Goal: Task Accomplishment & Management: Manage account settings

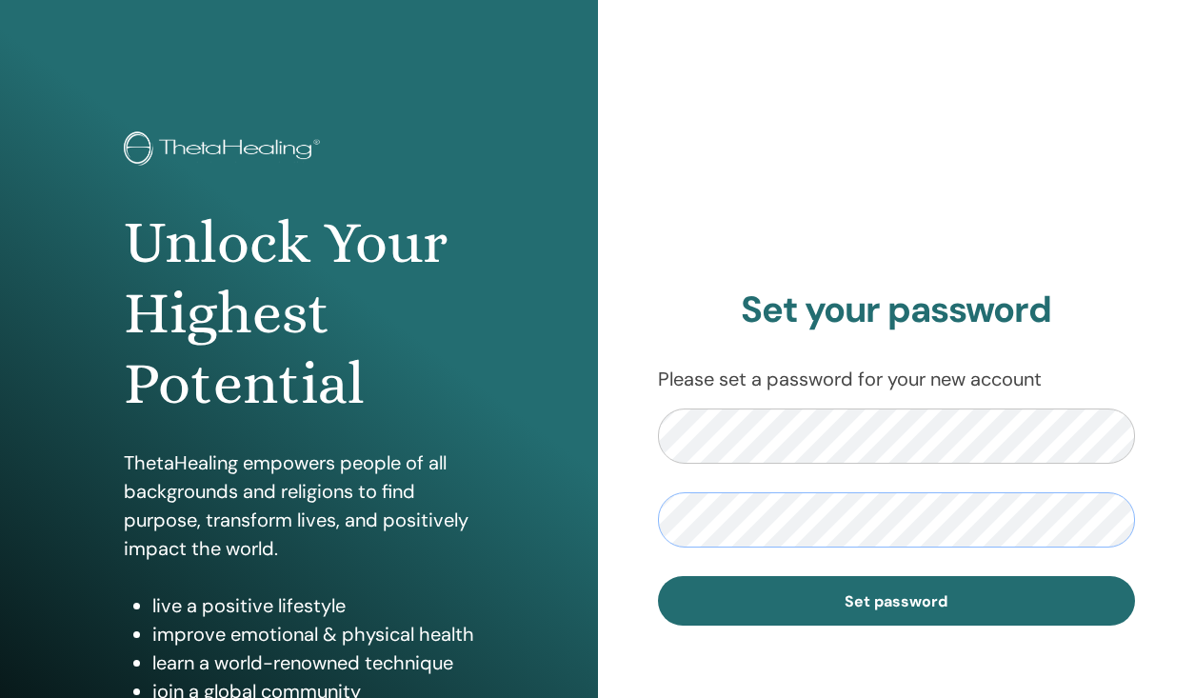
click at [896, 600] on button "Set password" at bounding box center [897, 601] width 478 height 50
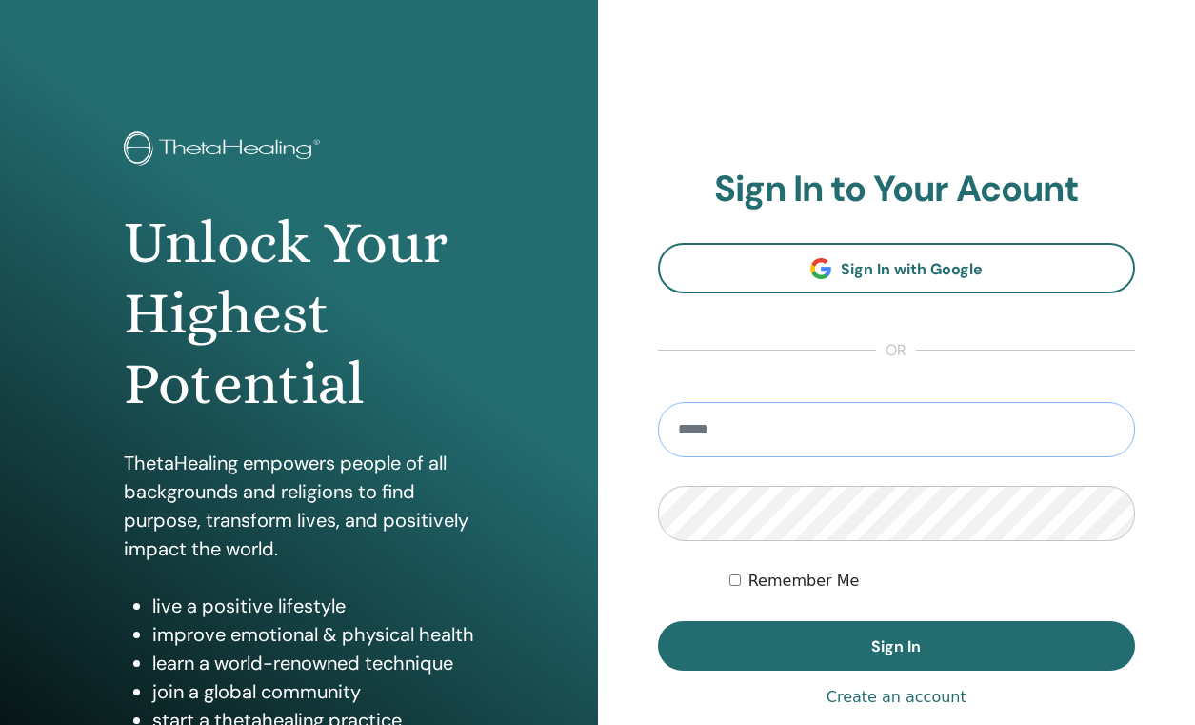
type input "**********"
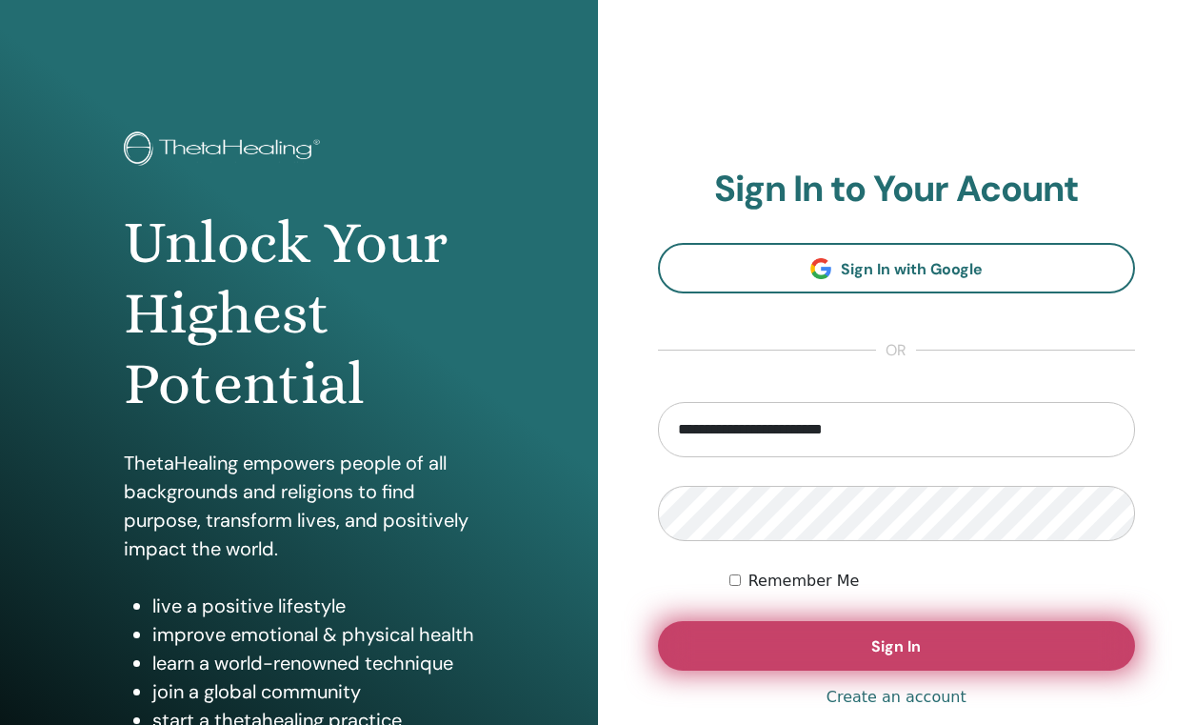
click at [824, 657] on button "Sign In" at bounding box center [897, 646] width 478 height 50
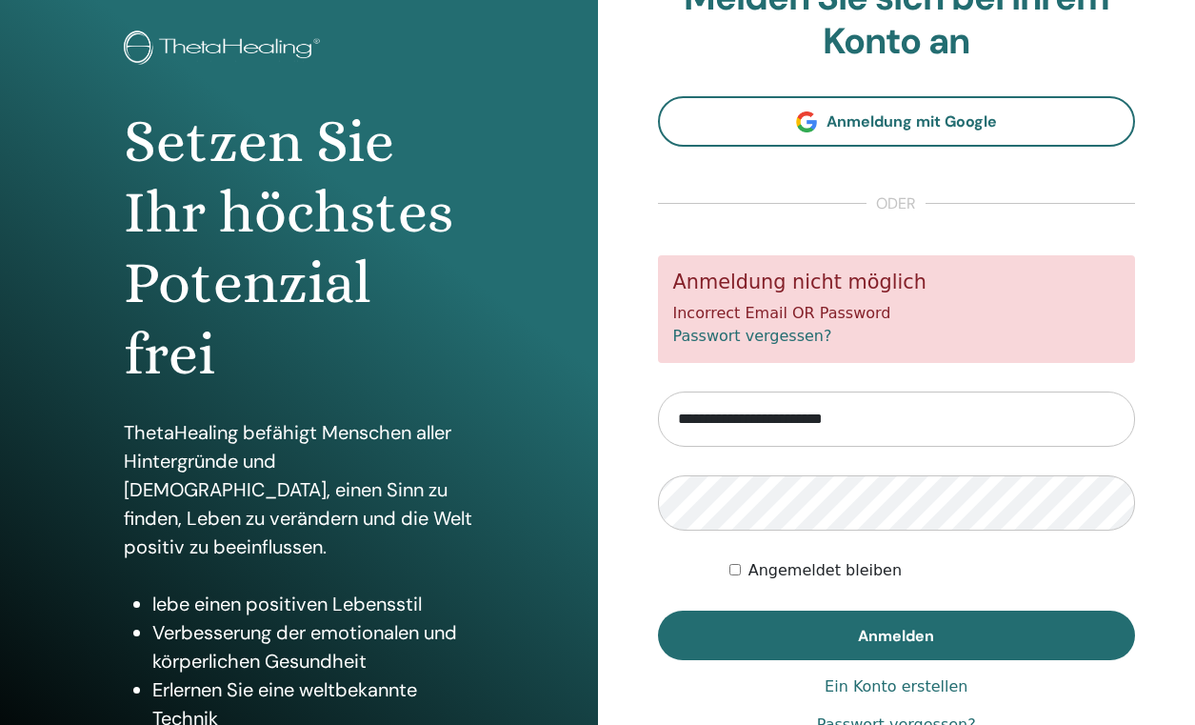
scroll to position [103, 0]
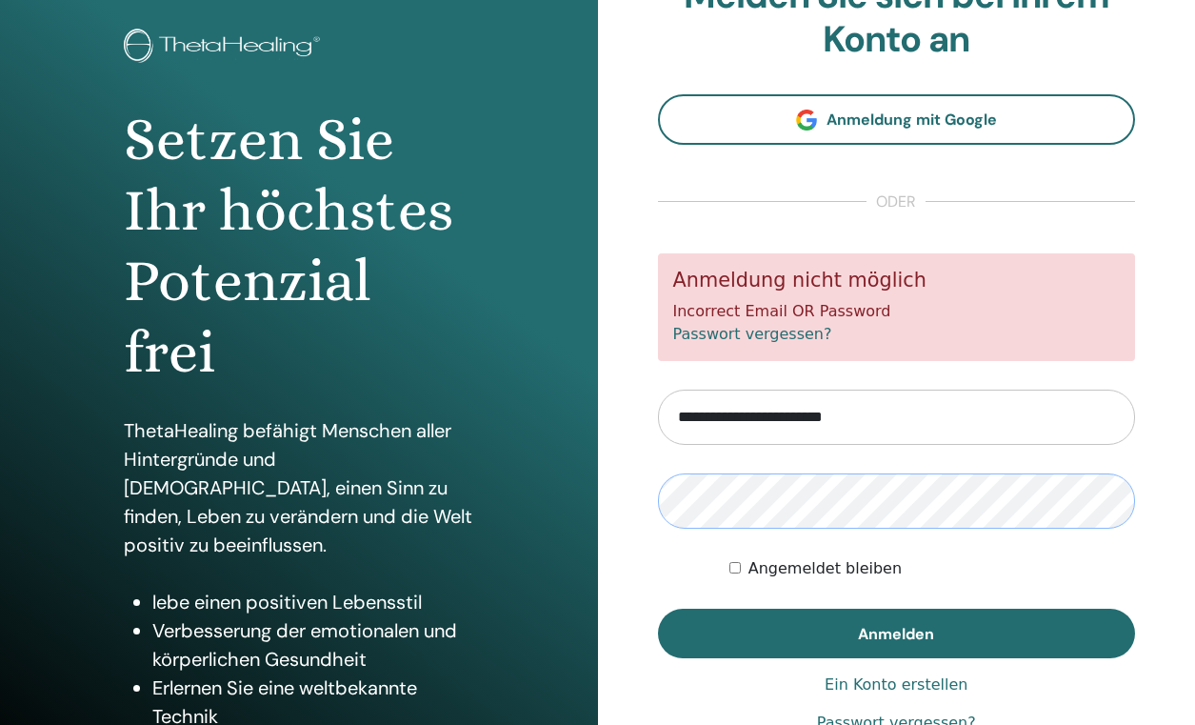
click at [896, 631] on button "Anmelden" at bounding box center [897, 634] width 478 height 50
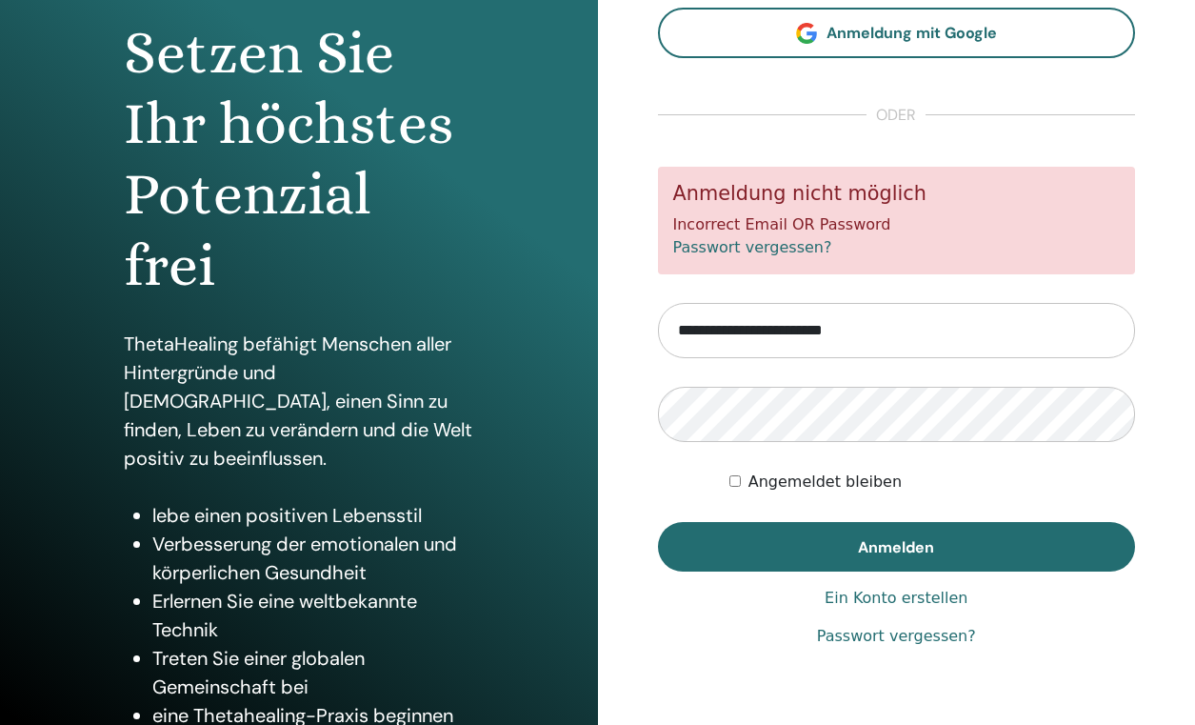
scroll to position [190, 0]
click at [909, 630] on link "Passwort vergessen?" at bounding box center [896, 636] width 159 height 23
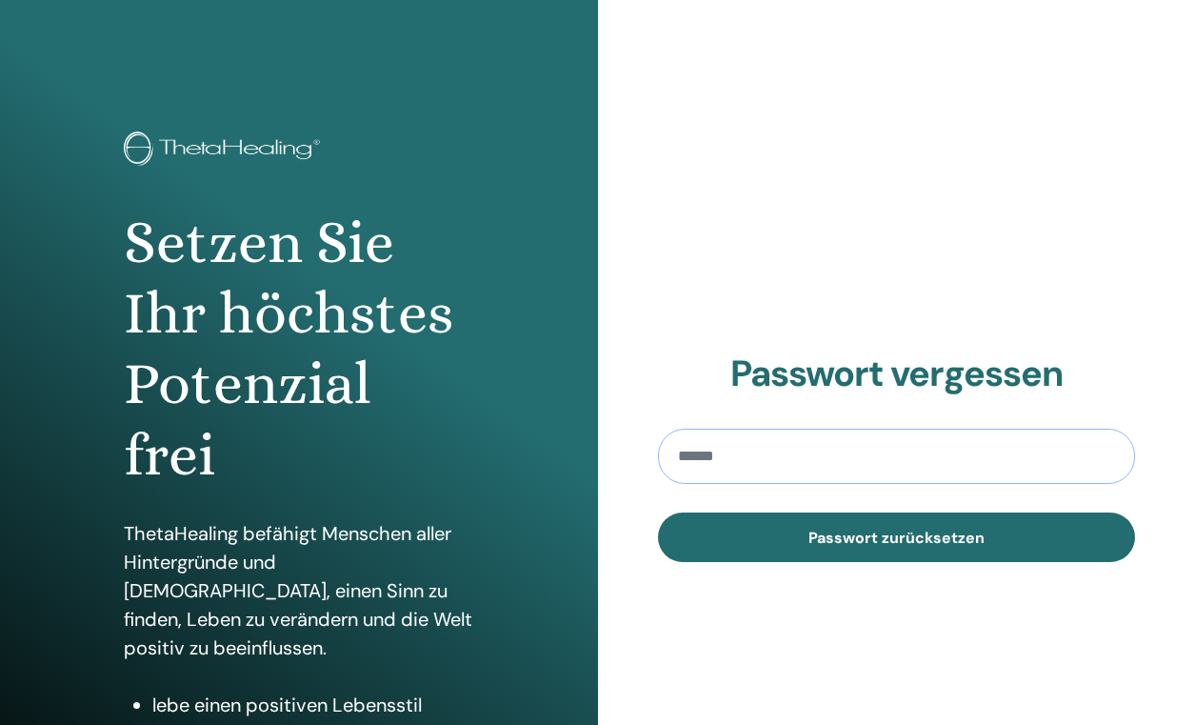
type input "**********"
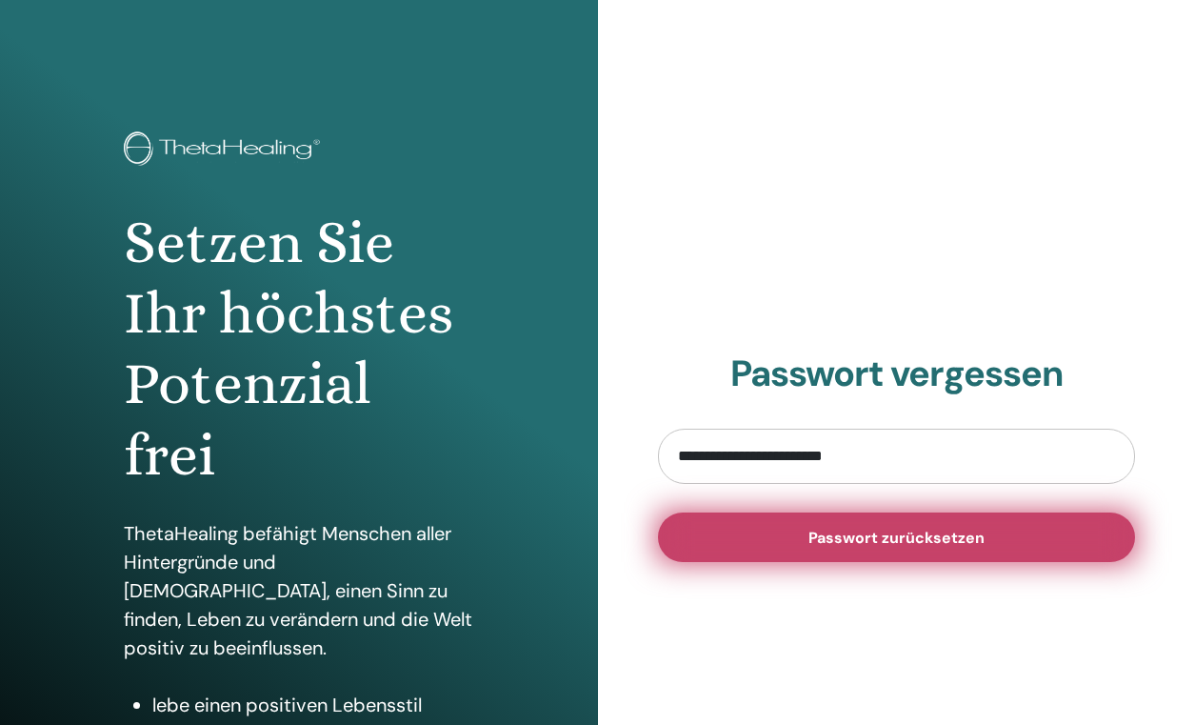
click at [836, 545] on span "Passwort zurücksetzen" at bounding box center [897, 538] width 176 height 20
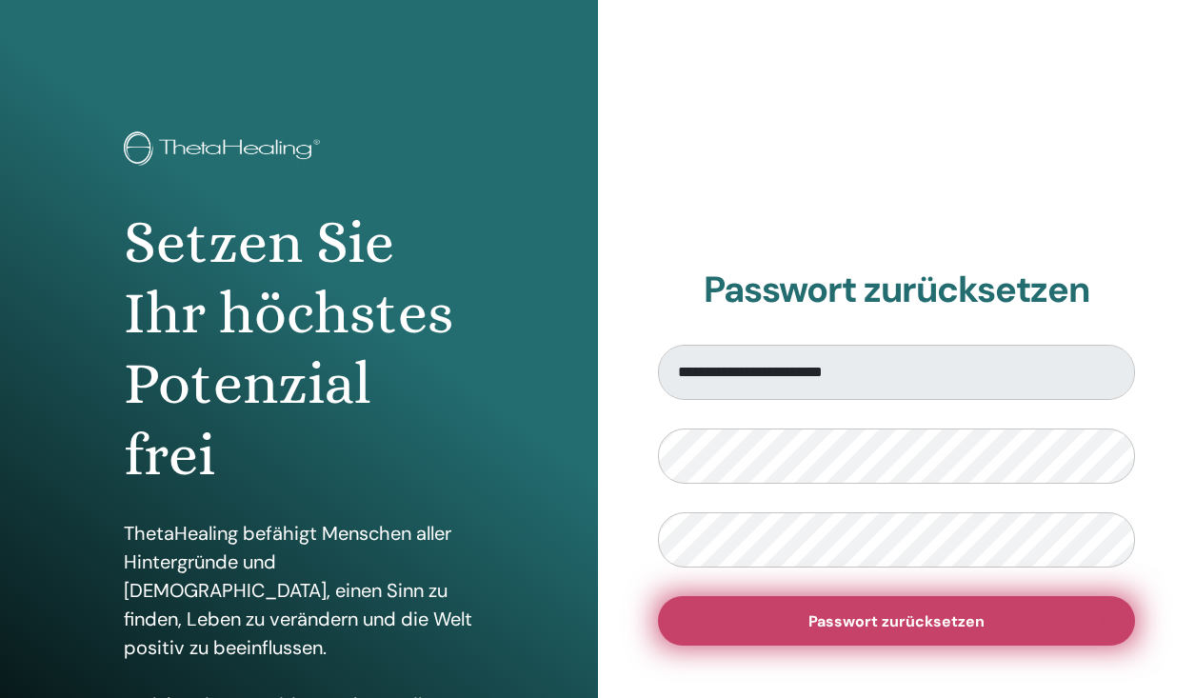
click at [827, 629] on span "Passwort zurücksetzen" at bounding box center [897, 621] width 176 height 20
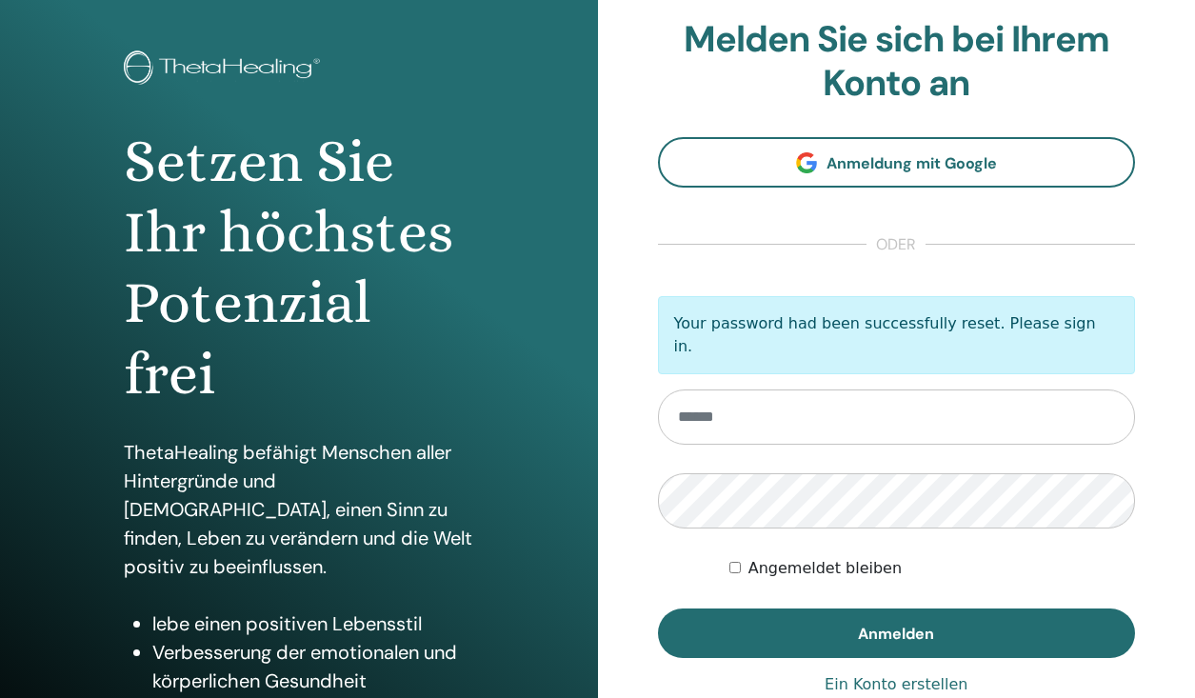
scroll to position [82, 0]
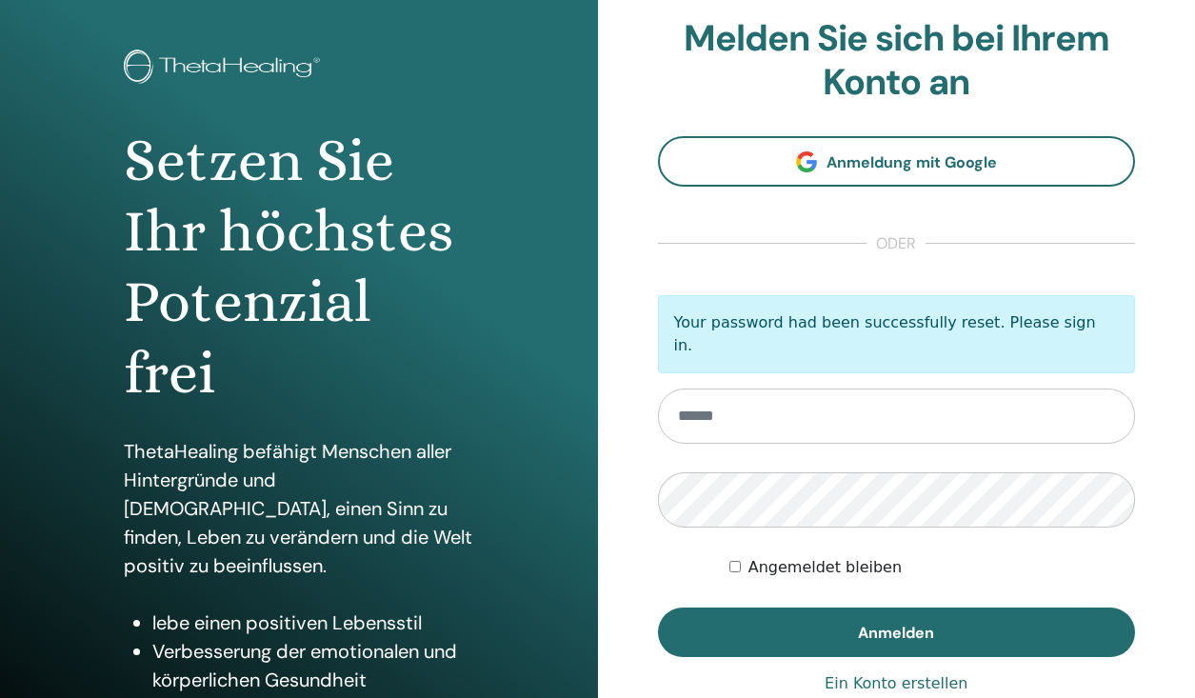
click at [754, 390] on input "email" at bounding box center [897, 416] width 478 height 55
click at [721, 412] on input "email" at bounding box center [897, 416] width 478 height 55
type input "**********"
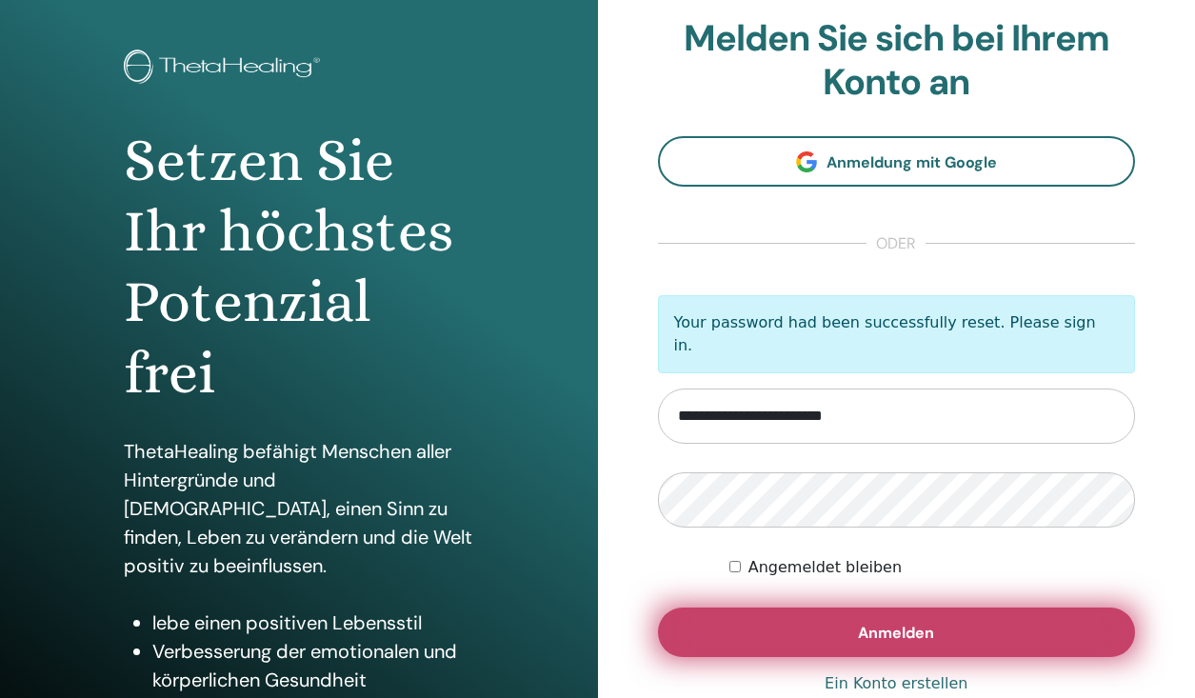
click at [763, 611] on button "Anmelden" at bounding box center [897, 633] width 478 height 50
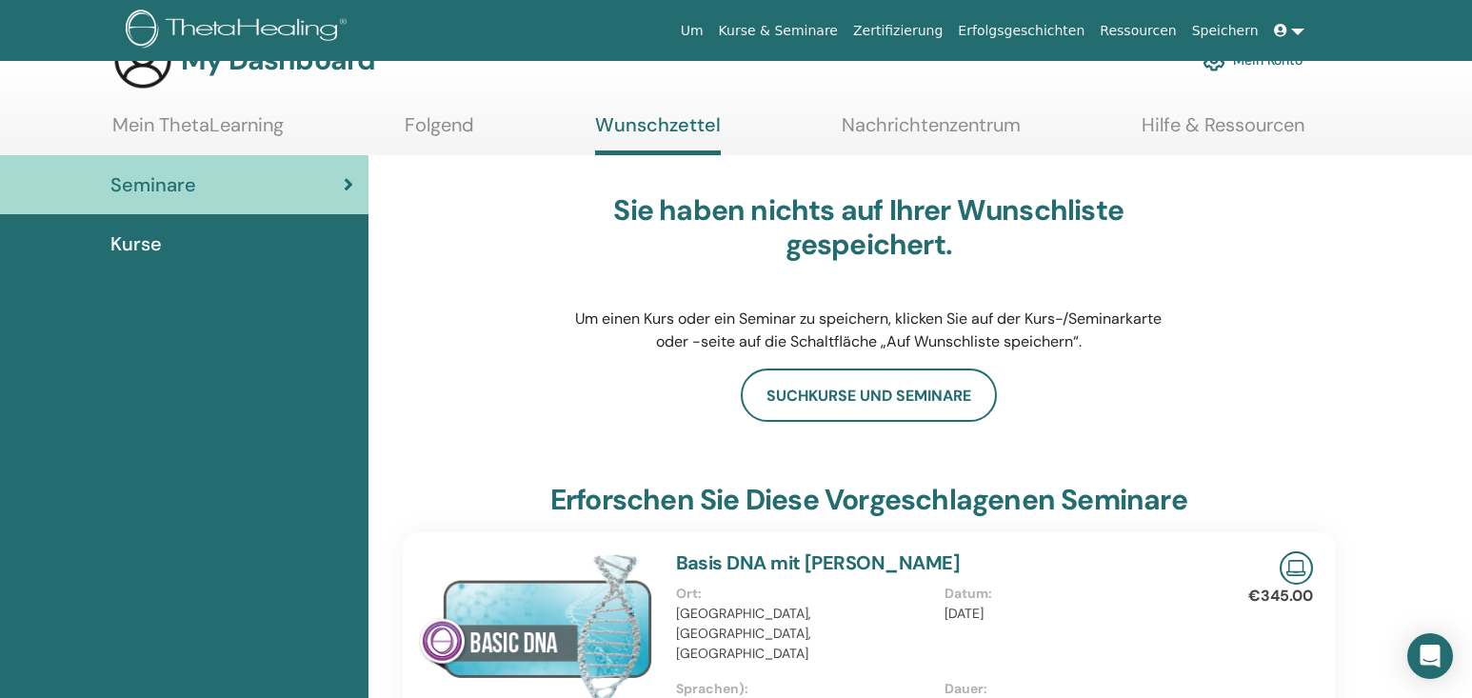
scroll to position [93, 0]
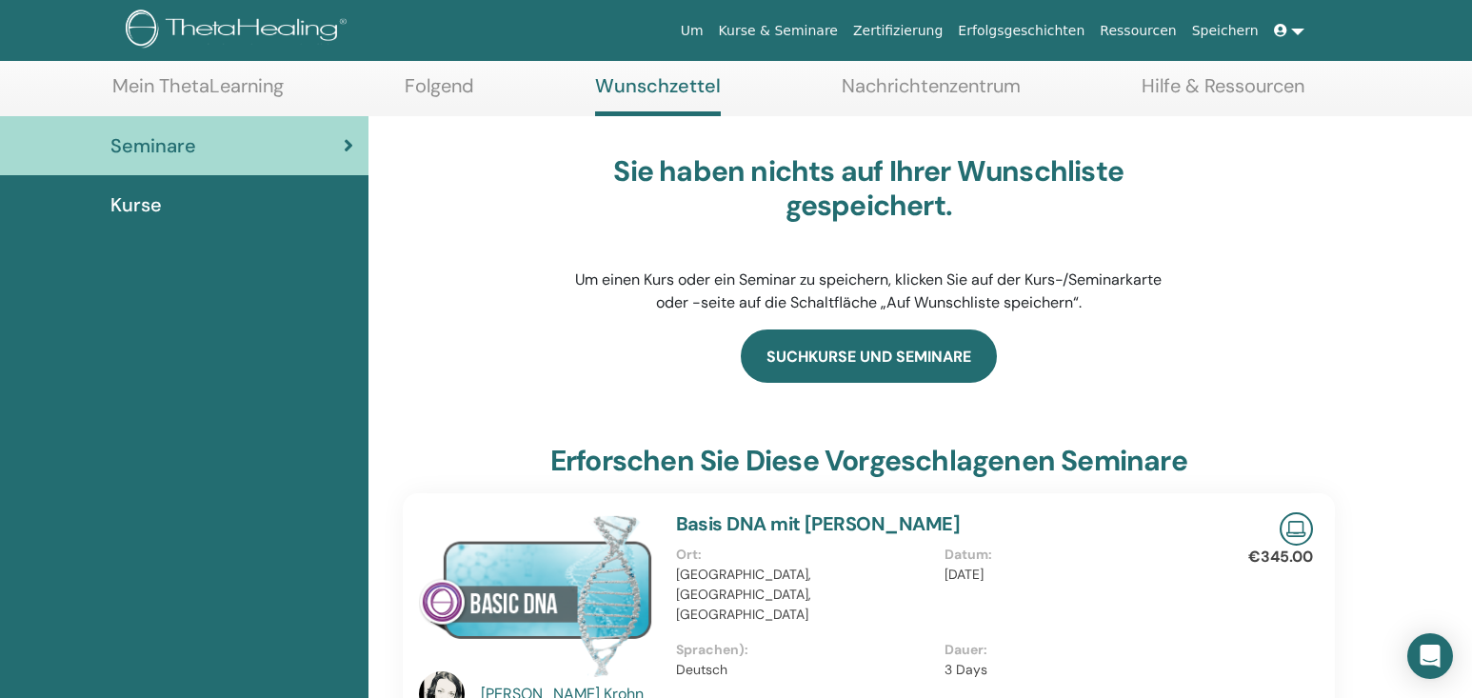
click at [868, 365] on link "Suchkurse und Seminare" at bounding box center [869, 356] width 256 height 53
